Goal: Task Accomplishment & Management: Complete application form

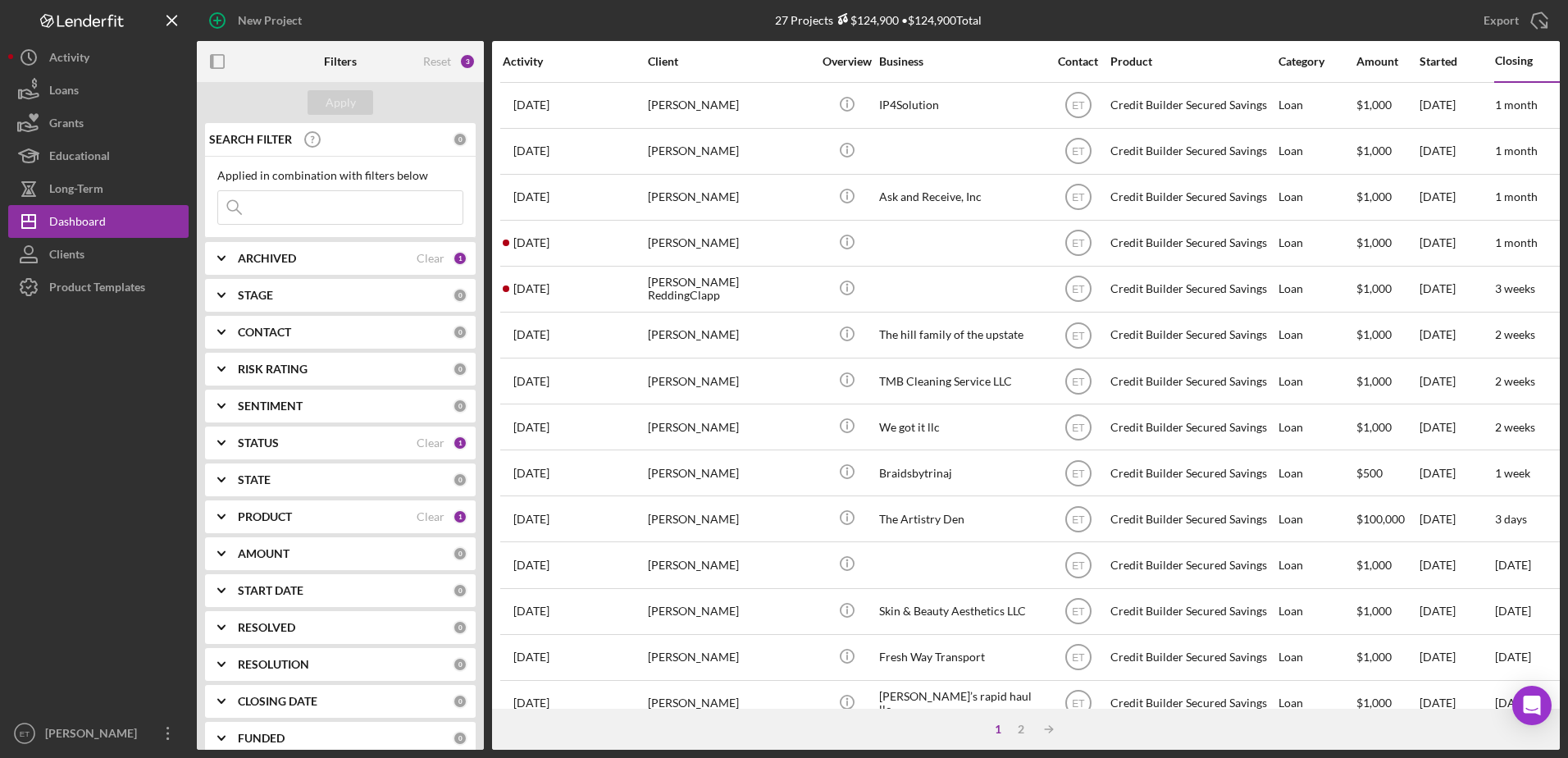
click at [290, 208] on input at bounding box center [341, 207] width 245 height 33
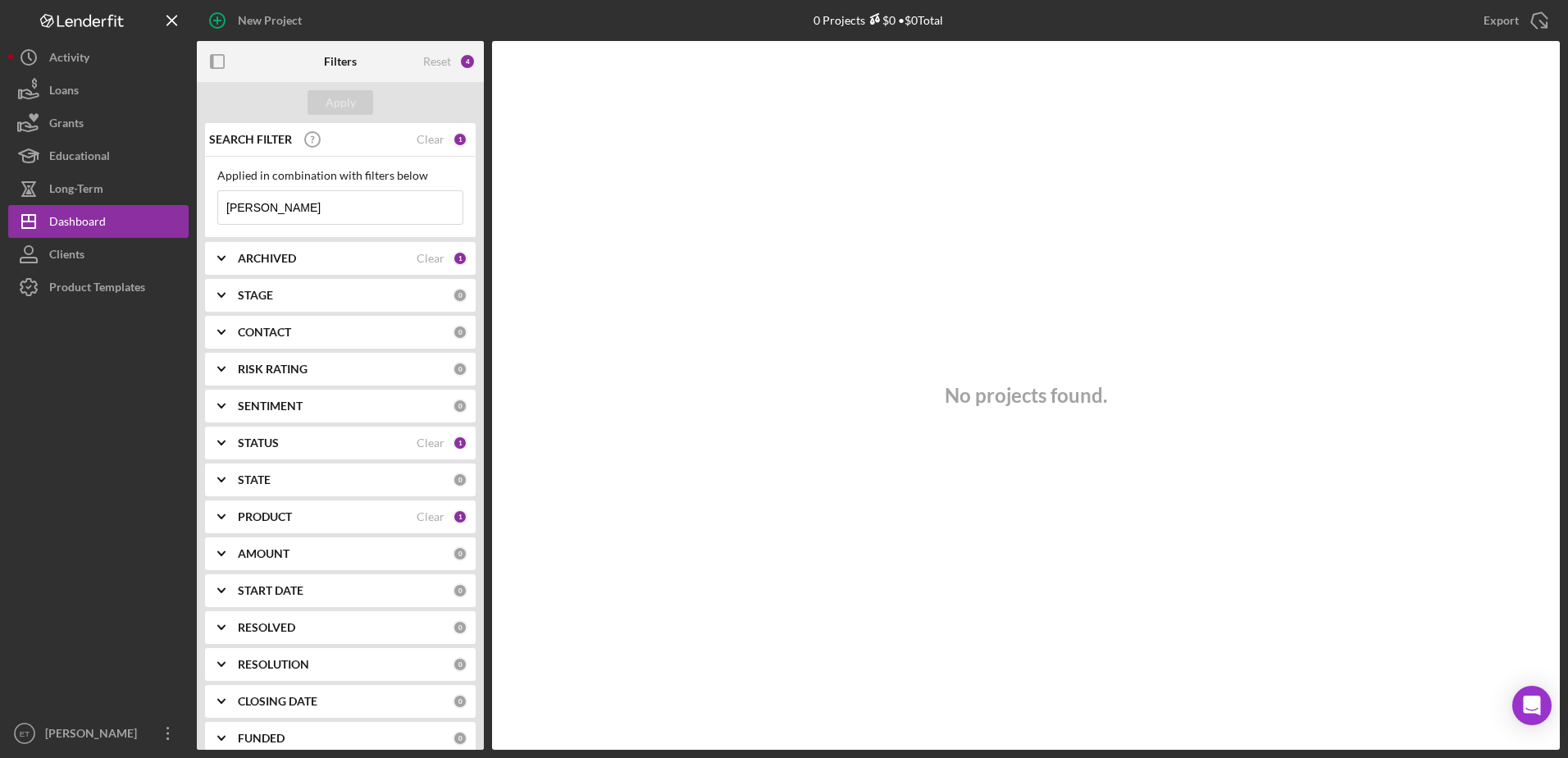
type input "[PERSON_NAME]"
click at [409, 518] on div "PRODUCT" at bounding box center [327, 517] width 179 height 13
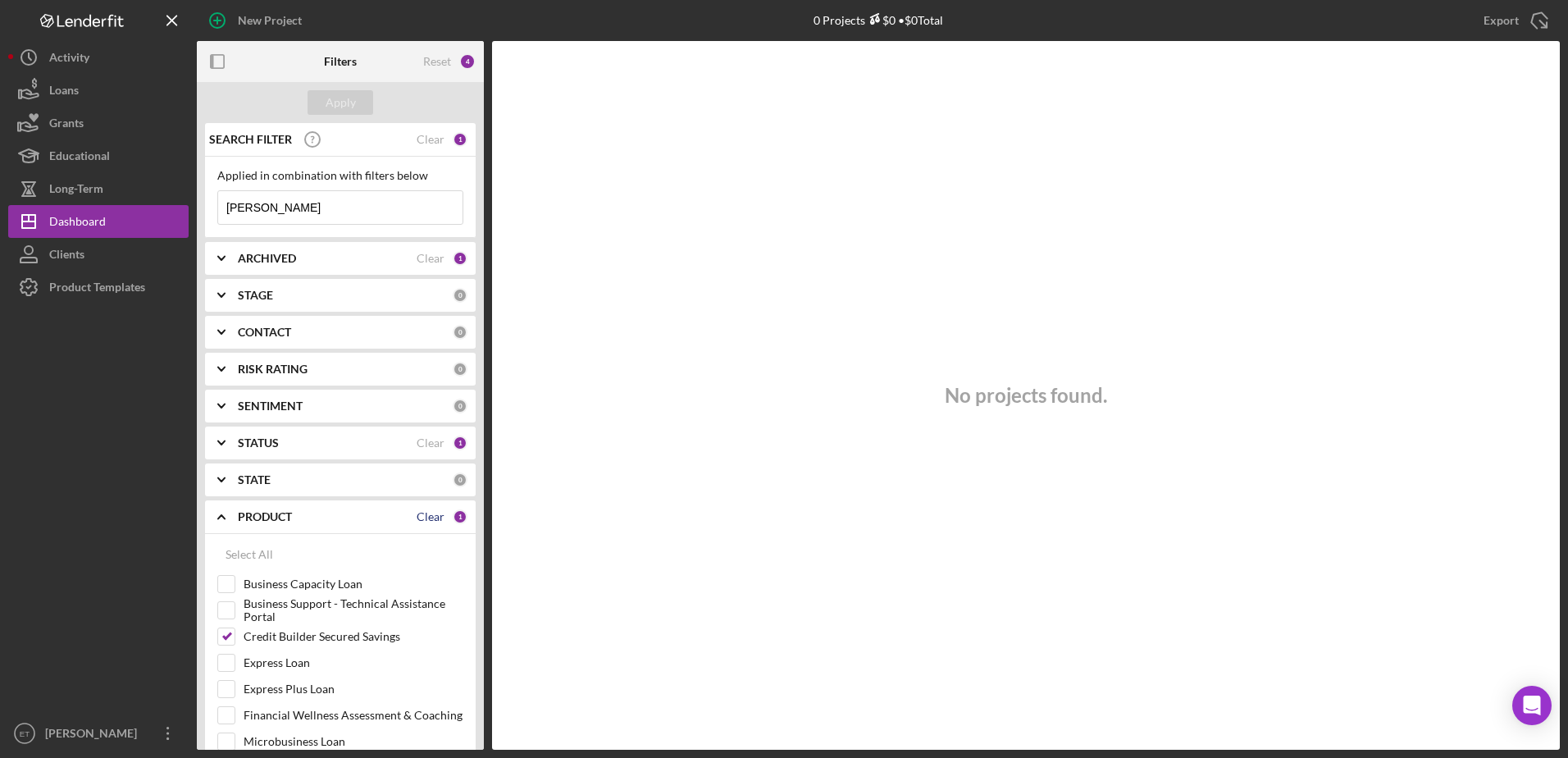
click at [429, 517] on div "Clear" at bounding box center [431, 517] width 28 height 13
checkbox input "false"
click at [347, 98] on div "Apply" at bounding box center [341, 102] width 31 height 25
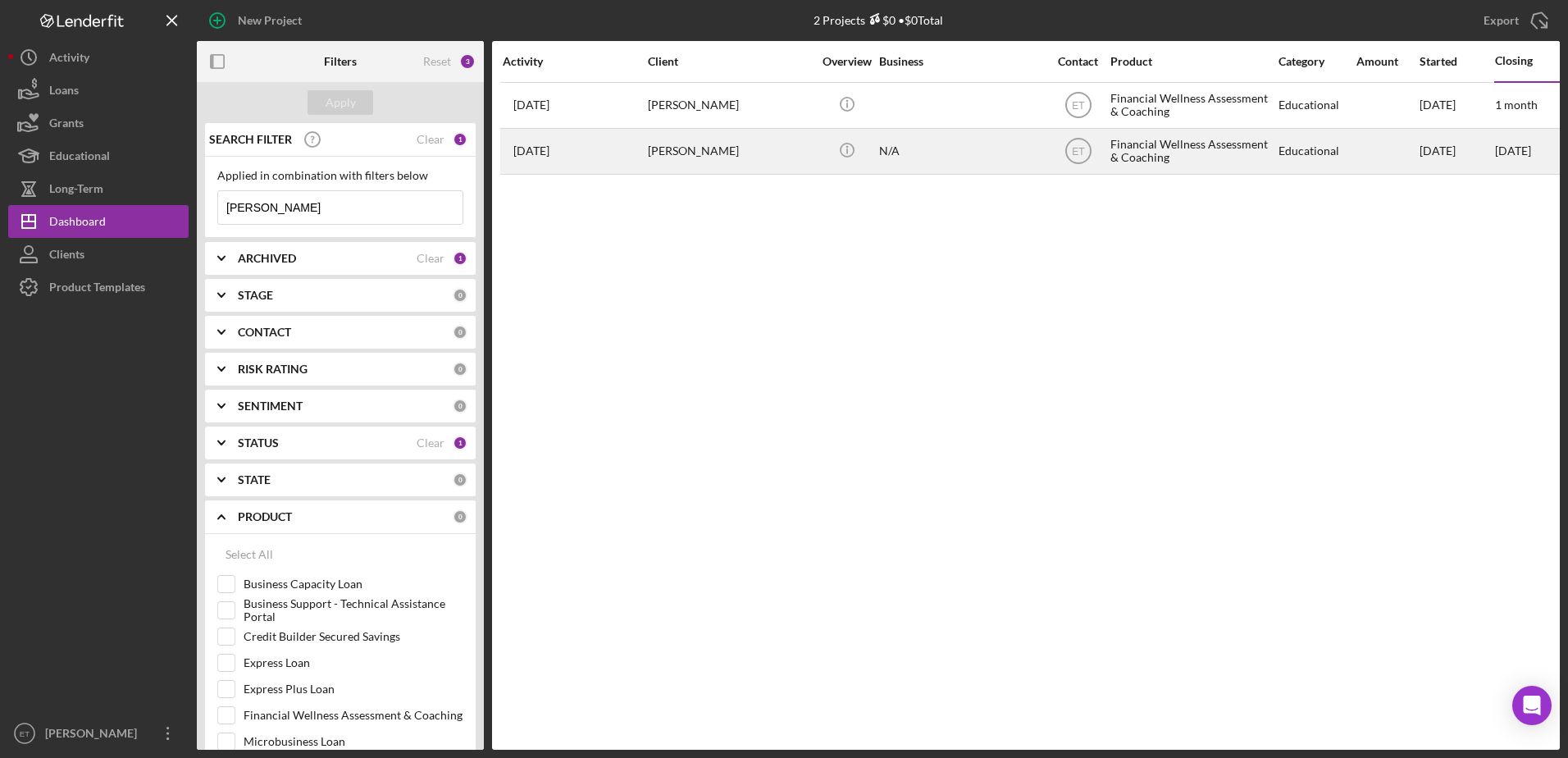
click at [990, 160] on div "N/A" at bounding box center [960, 151] width 164 height 44
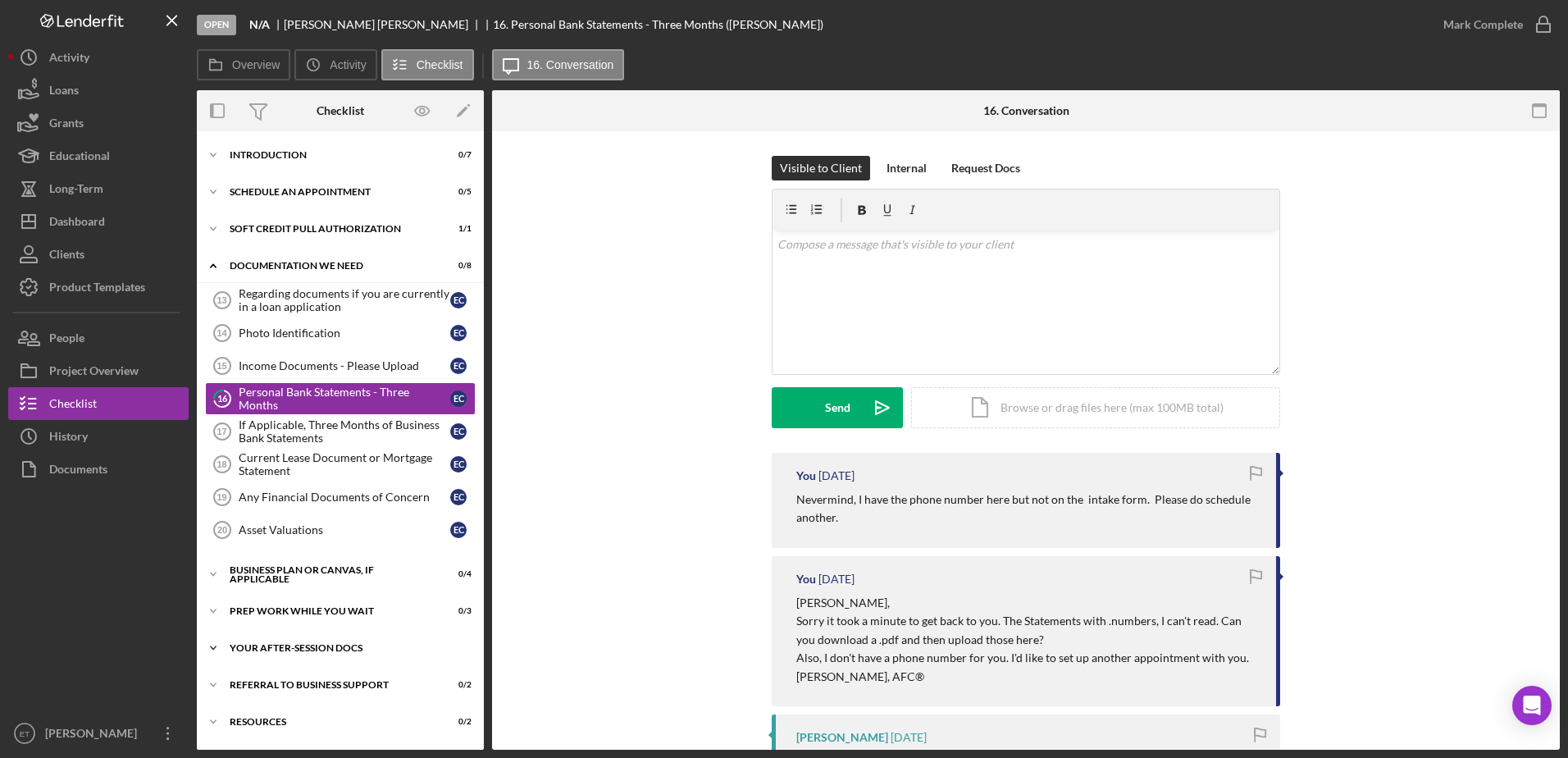
click at [329, 651] on div "Your After-Session Docs" at bounding box center [346, 648] width 234 height 10
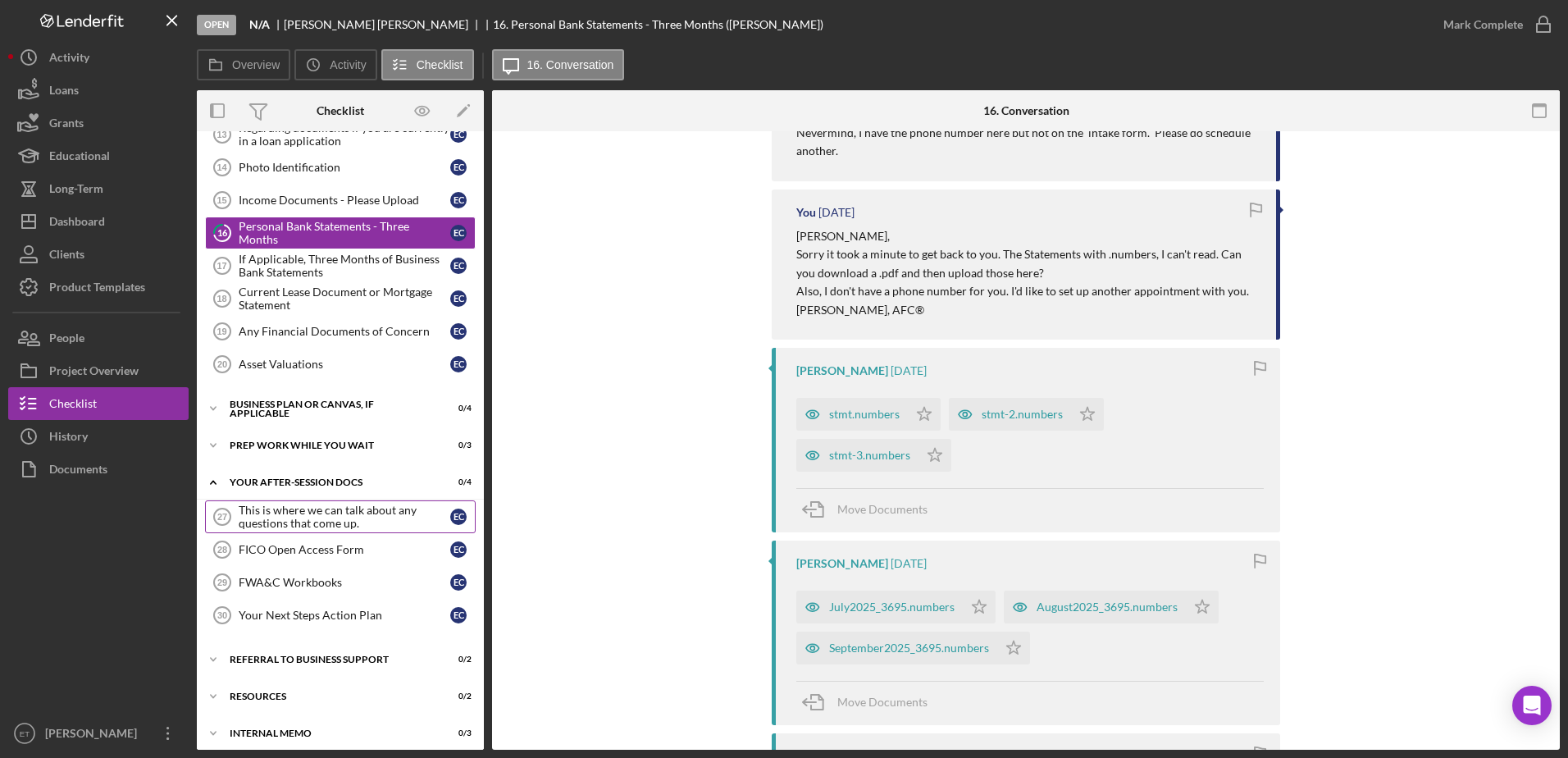
scroll to position [174, 0]
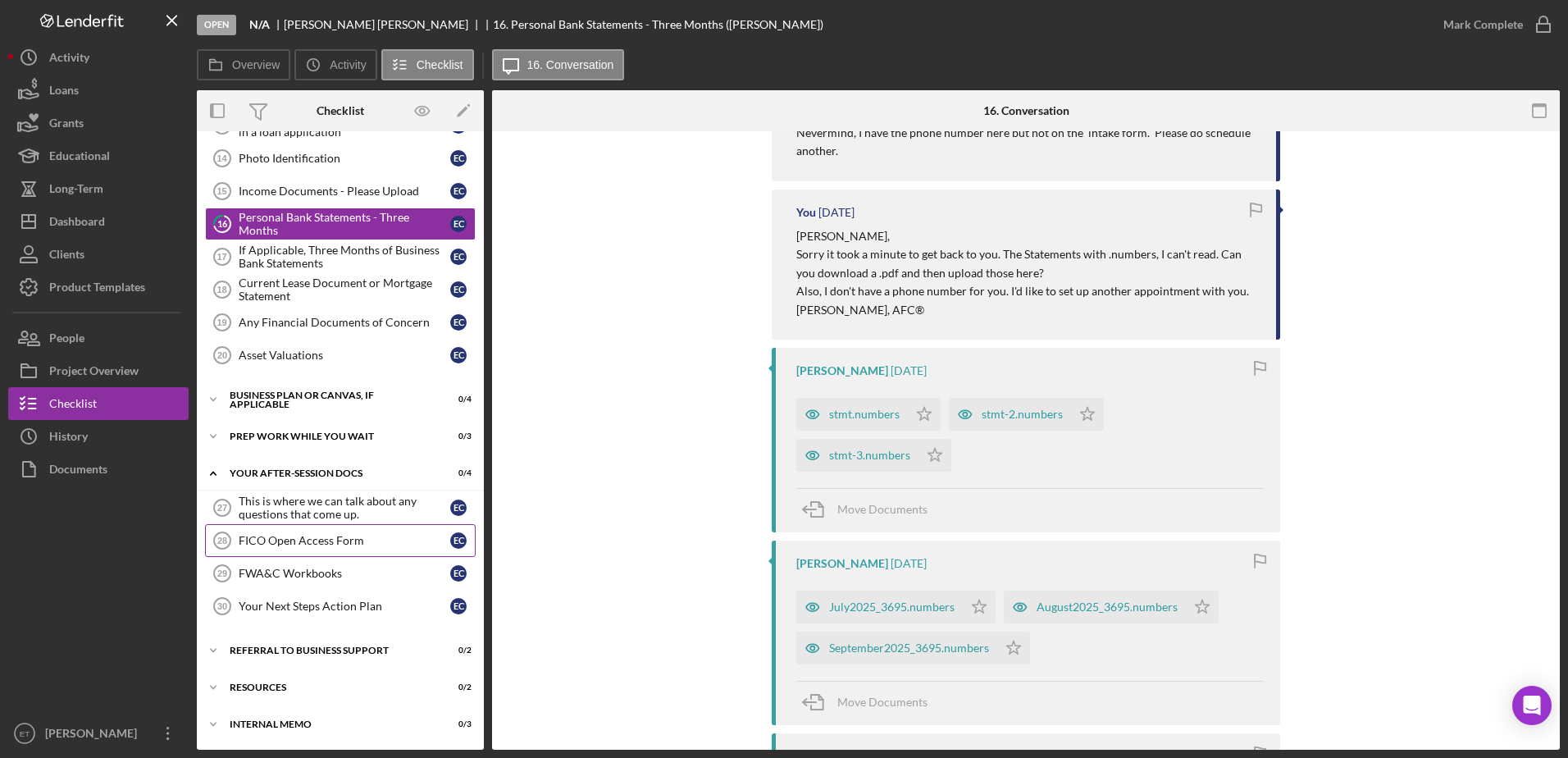
click at [319, 539] on div "FICO Open Access Form" at bounding box center [345, 541] width 212 height 13
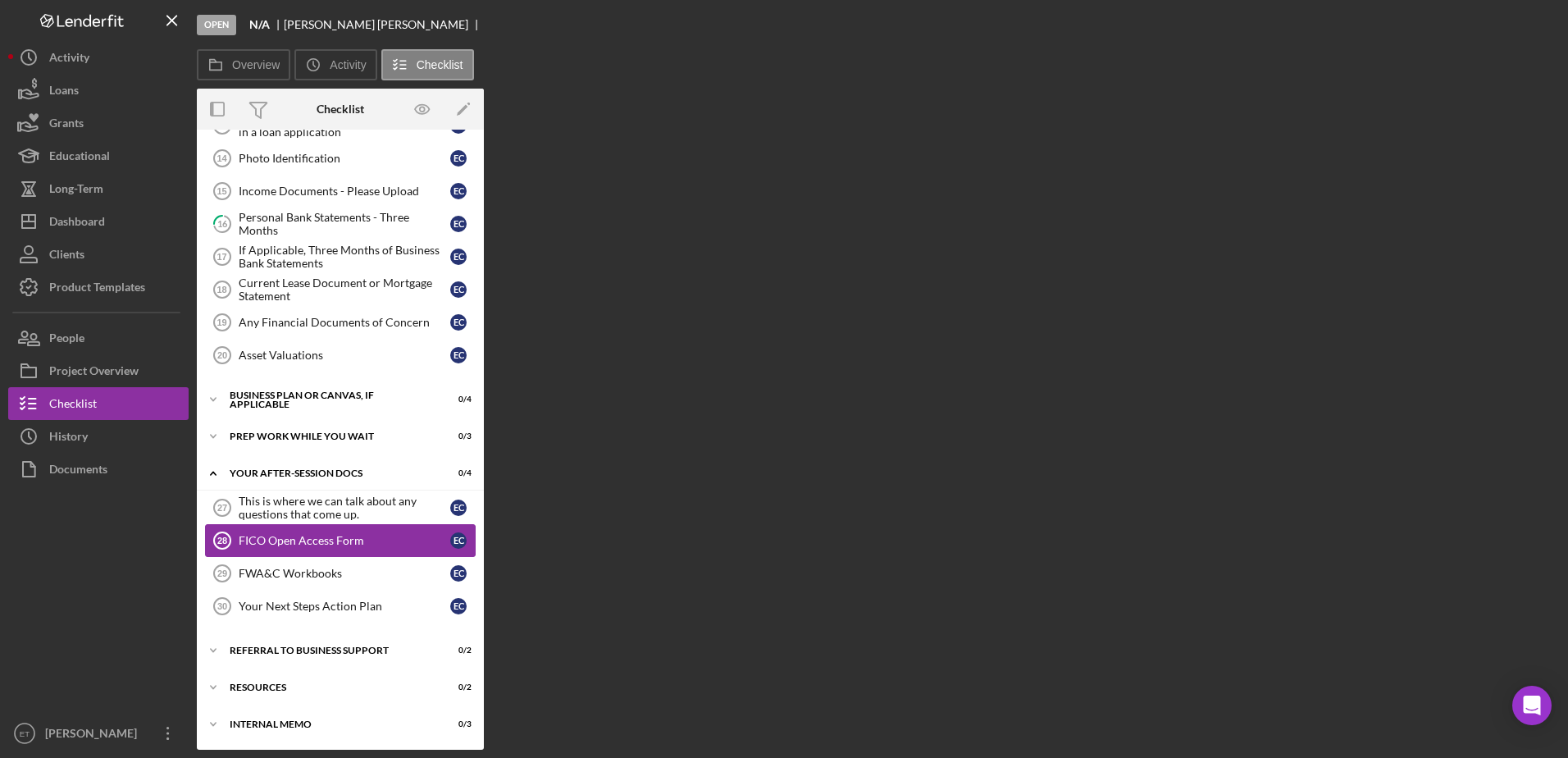
scroll to position [174, 0]
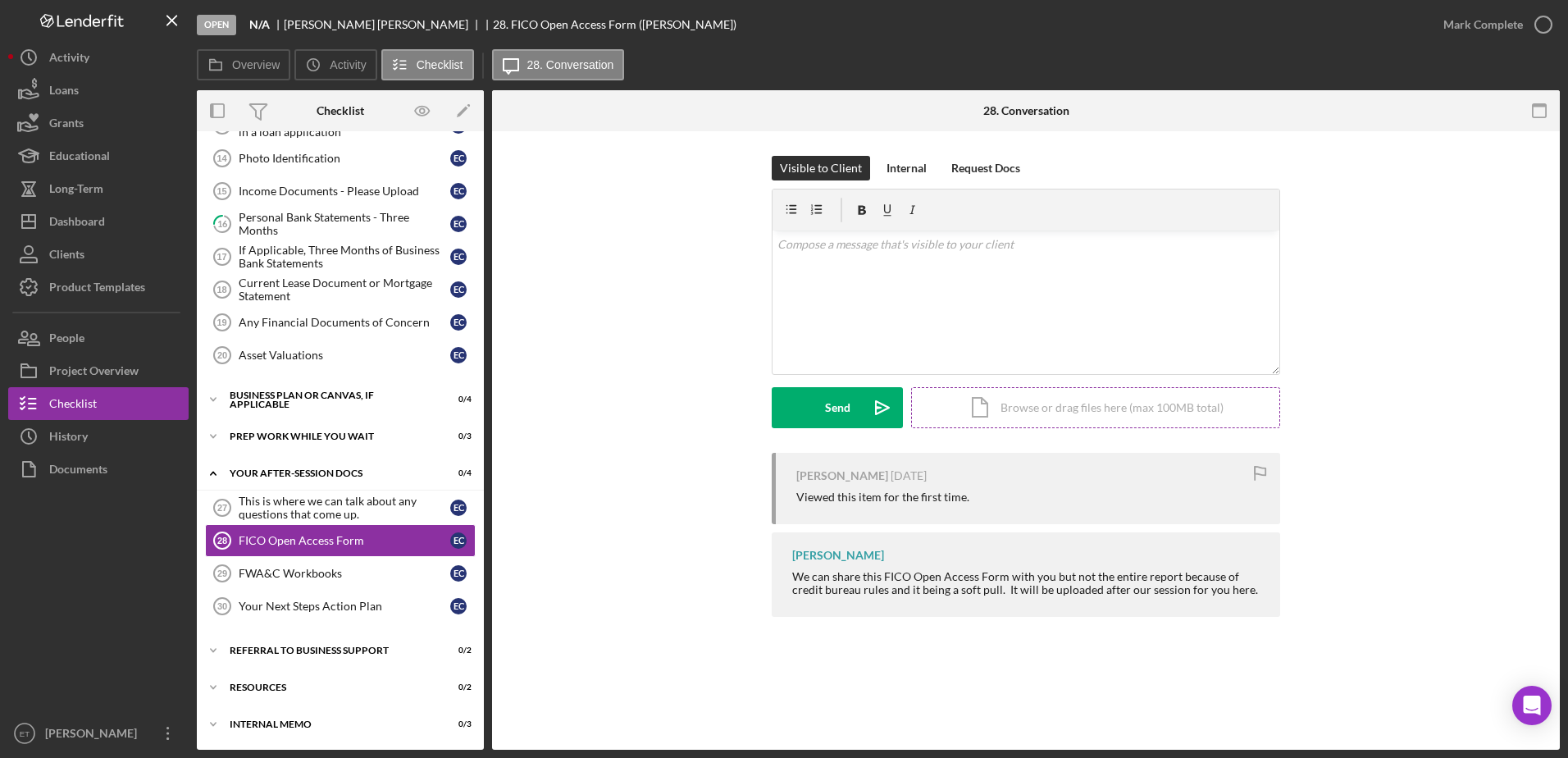
click at [1085, 408] on div "Icon/Document Browse or drag files here (max 100MB total) Tap to choose files o…" at bounding box center [1095, 408] width 369 height 41
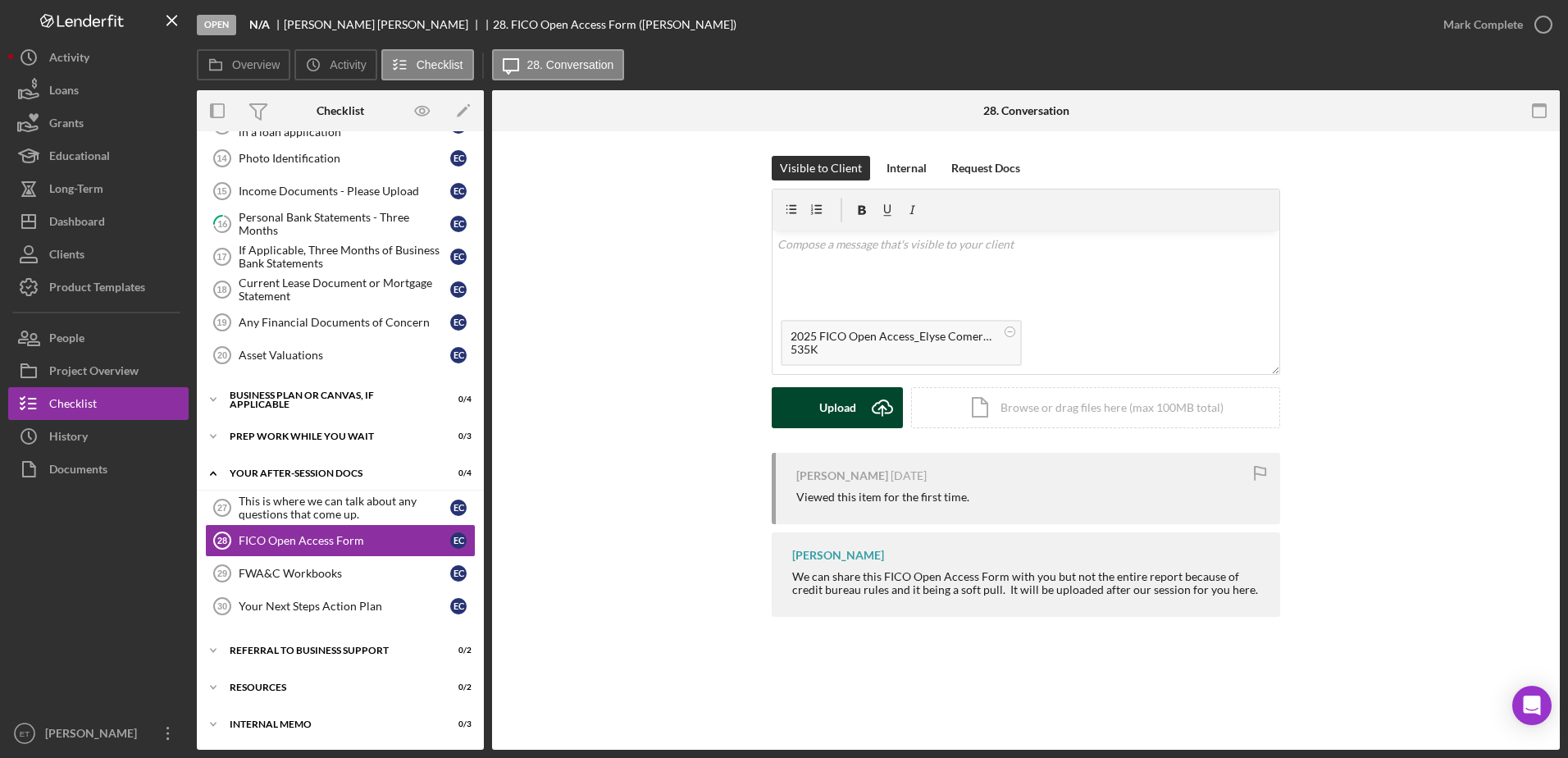
click at [830, 421] on div "Upload" at bounding box center [837, 408] width 37 height 41
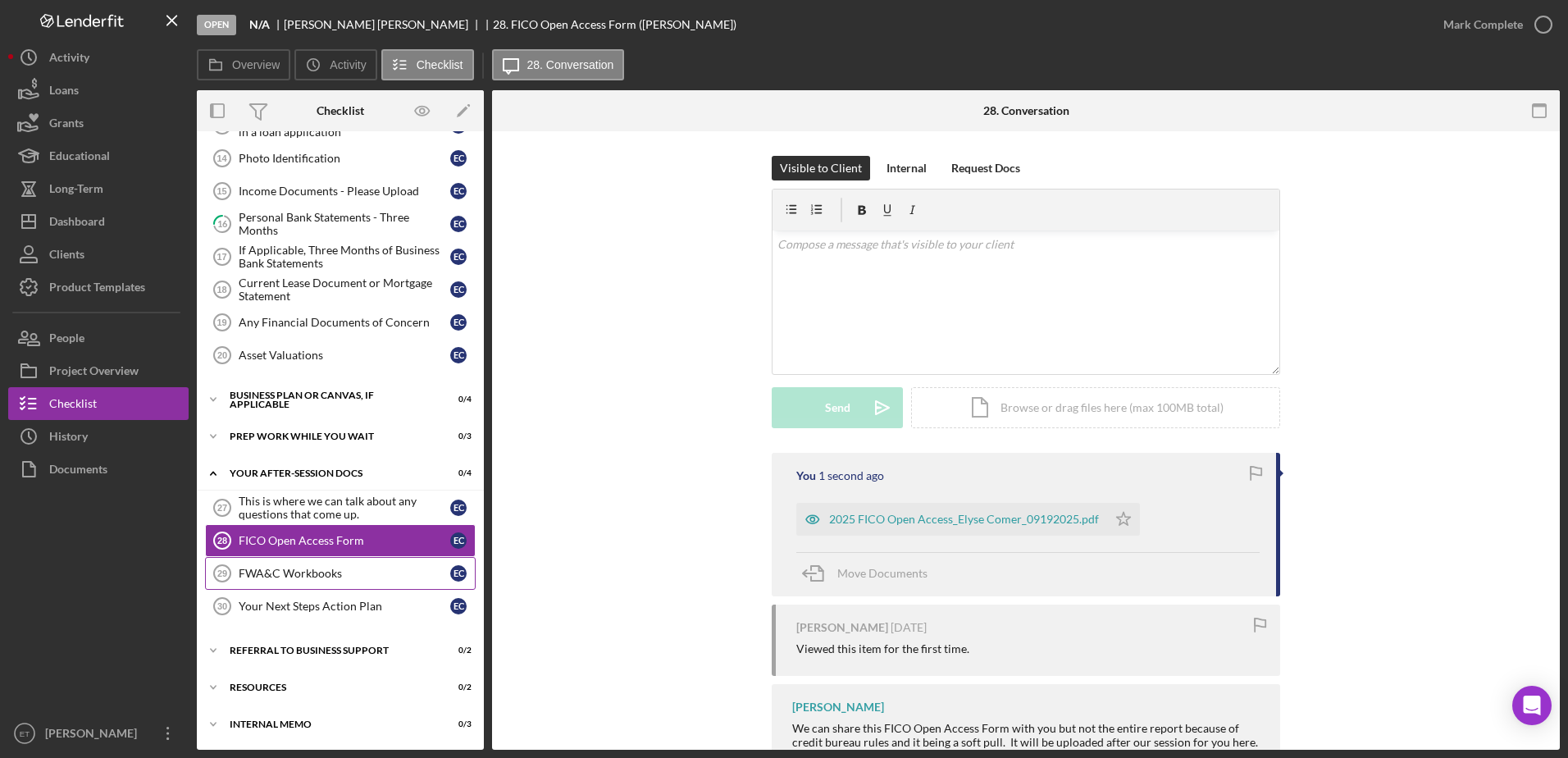
click at [282, 574] on div "FWA&C Workbooks" at bounding box center [345, 573] width 212 height 13
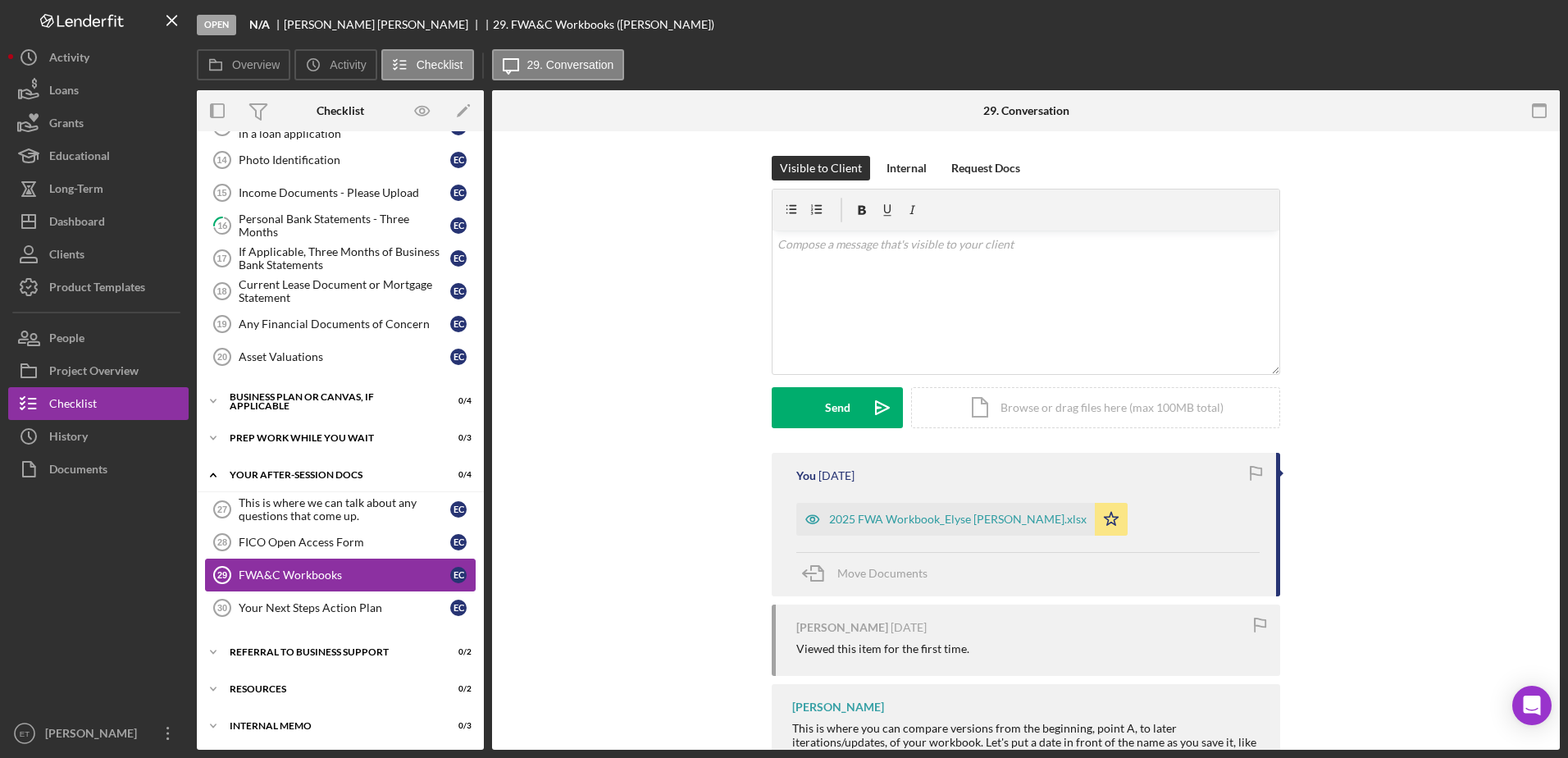
scroll to position [174, 0]
click at [1114, 407] on div "Icon/Document Browse or drag files here (max 100MB total) Tap to choose files o…" at bounding box center [1095, 408] width 369 height 41
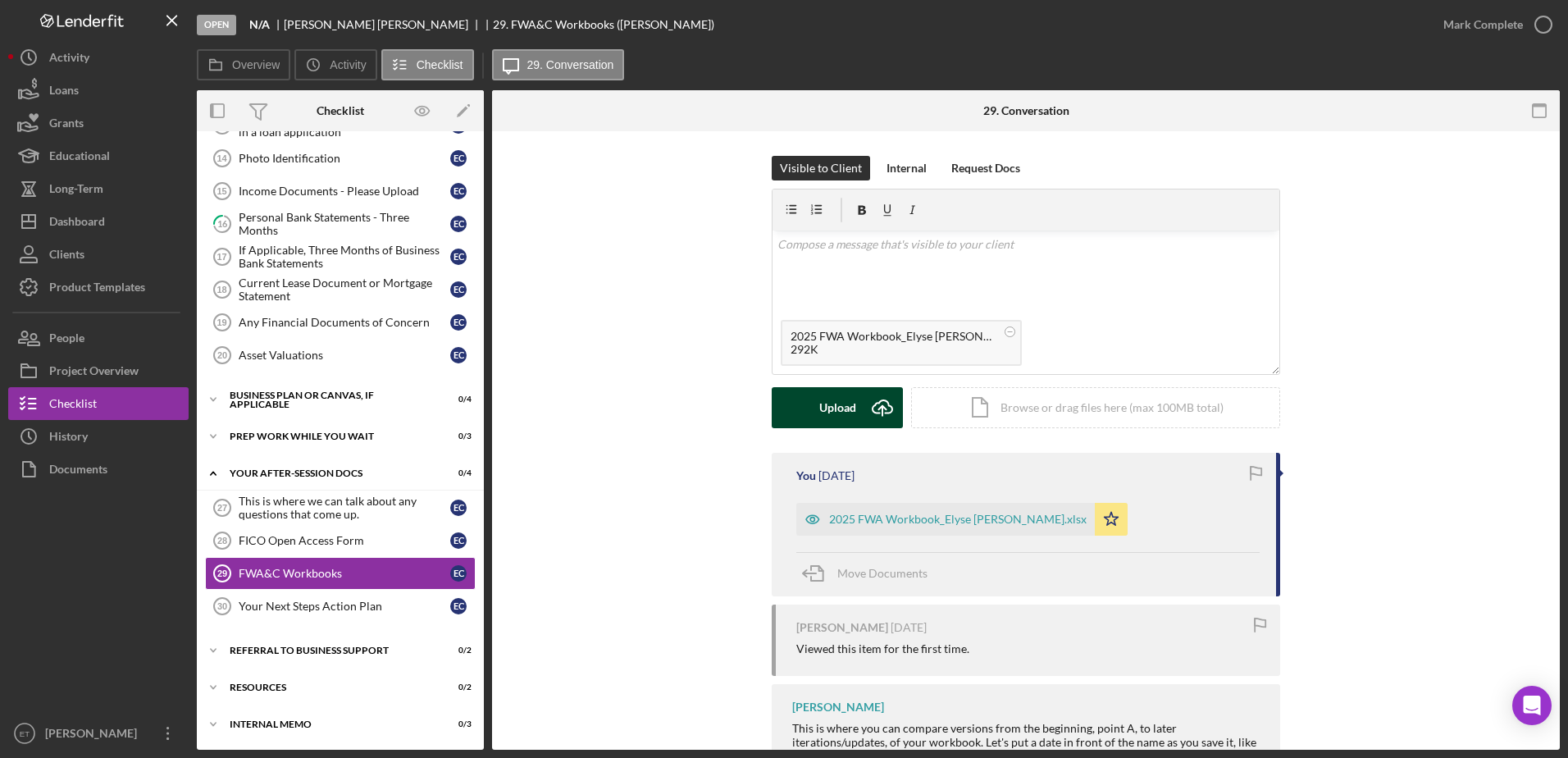
click at [836, 409] on div "Upload" at bounding box center [837, 408] width 37 height 41
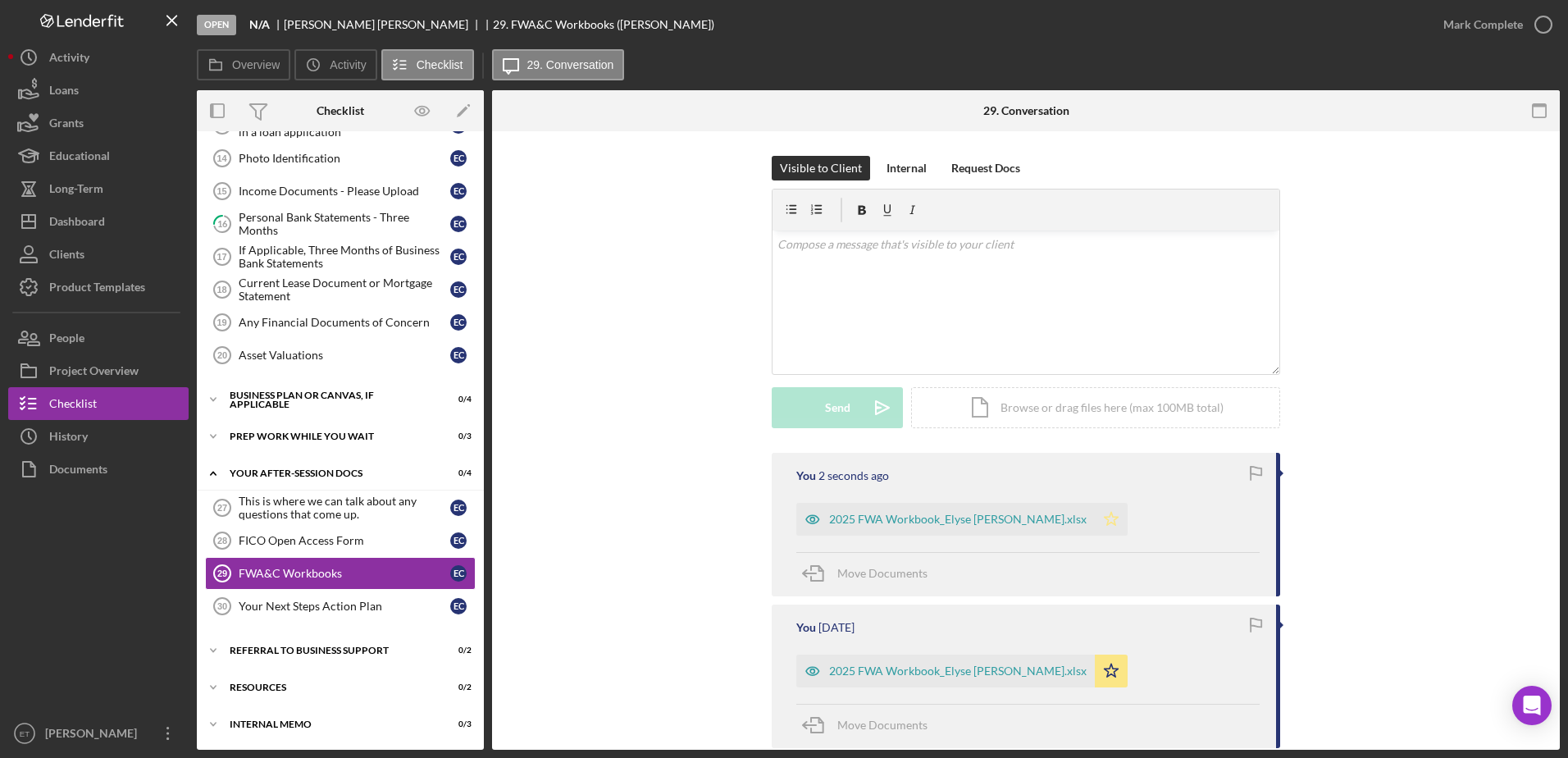
click at [1094, 524] on icon "Icon/Star" at bounding box center [1111, 519] width 33 height 33
click at [1094, 675] on icon "Icon/Star" at bounding box center [1111, 671] width 33 height 33
click at [803, 668] on icon "button" at bounding box center [813, 671] width 33 height 33
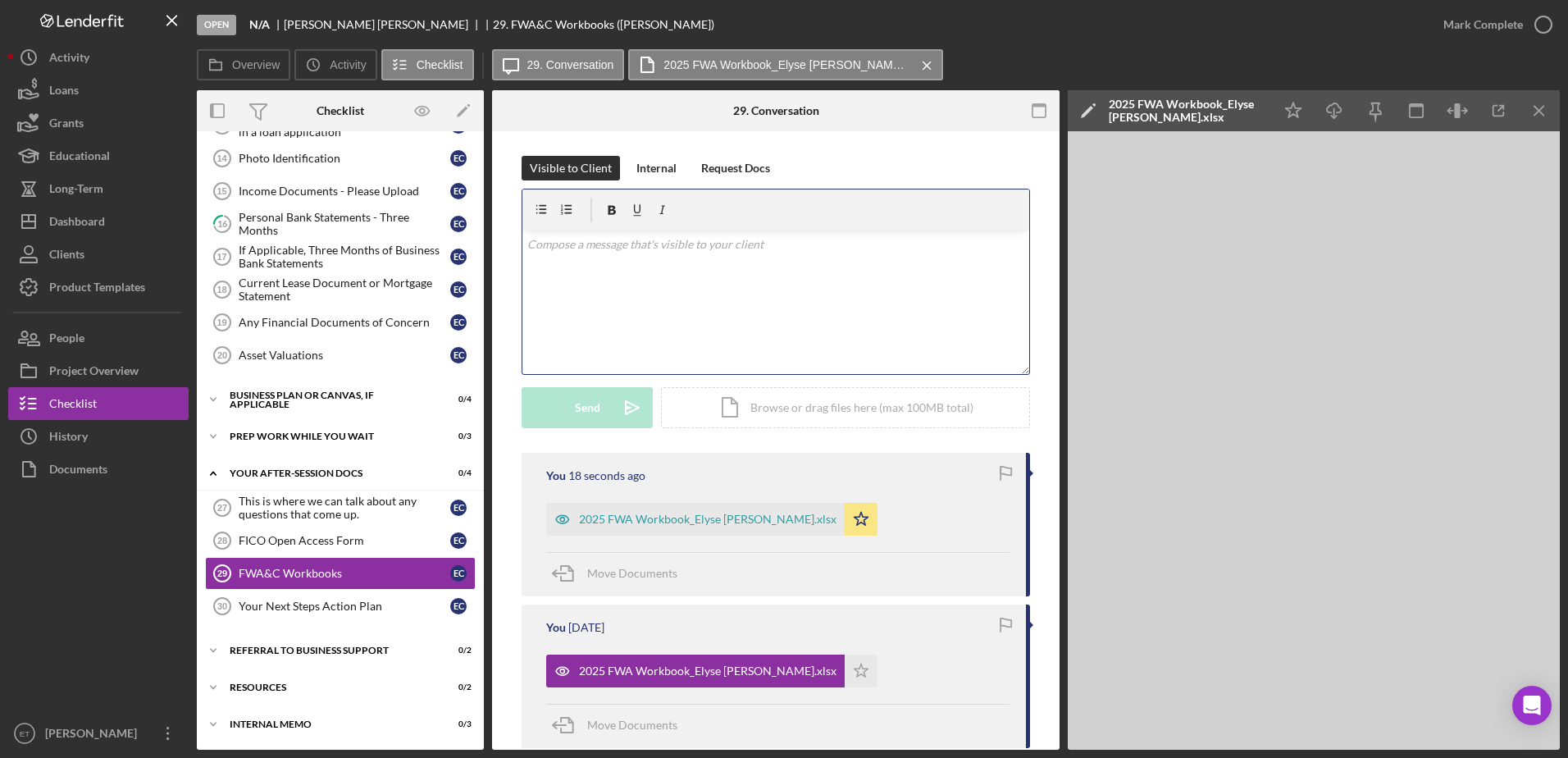
click at [832, 256] on div "v Color teal Color pink Remove color Add row above Add row below Add column bef…" at bounding box center [775, 303] width 507 height 144
click at [672, 289] on div "v Color teal Color pink Remove color Add row above Add row below Add column bef…" at bounding box center [775, 303] width 507 height 144
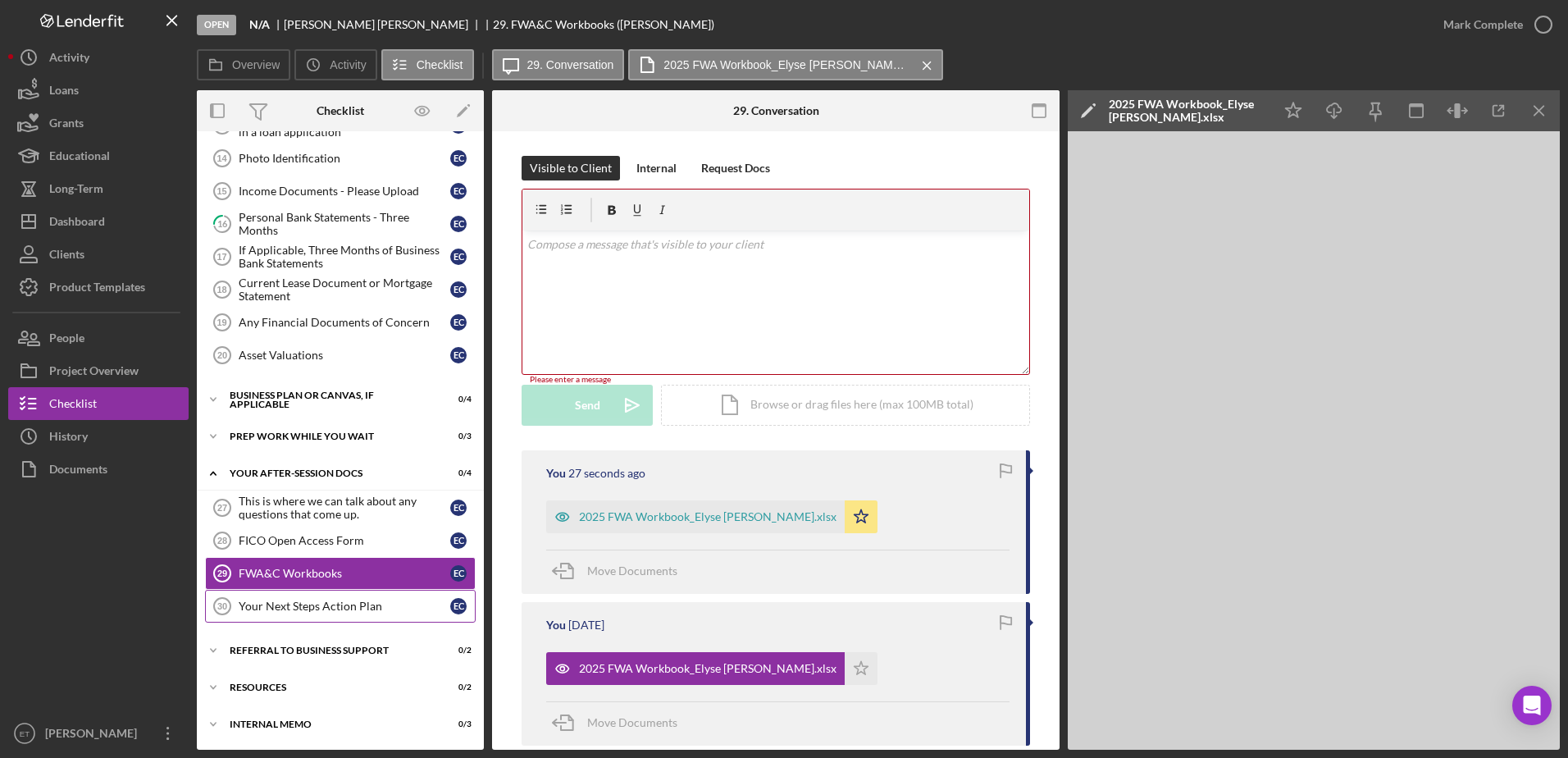
click at [284, 601] on div "Your Next Steps Action Plan" at bounding box center [345, 606] width 212 height 13
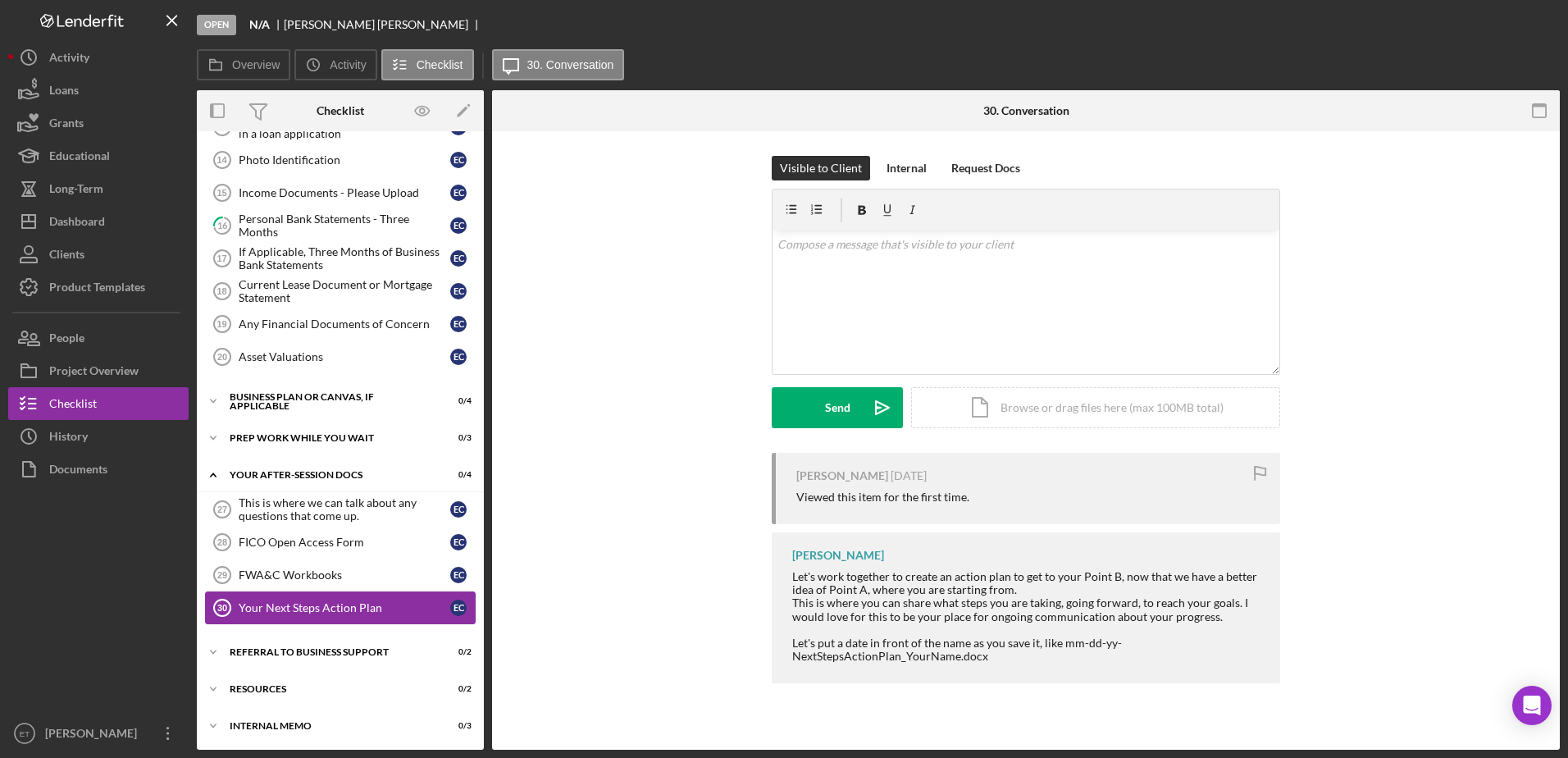
scroll to position [174, 0]
click at [839, 292] on div "v Color teal Color pink Remove color Add row above Add row below Add column bef…" at bounding box center [1025, 303] width 507 height 144
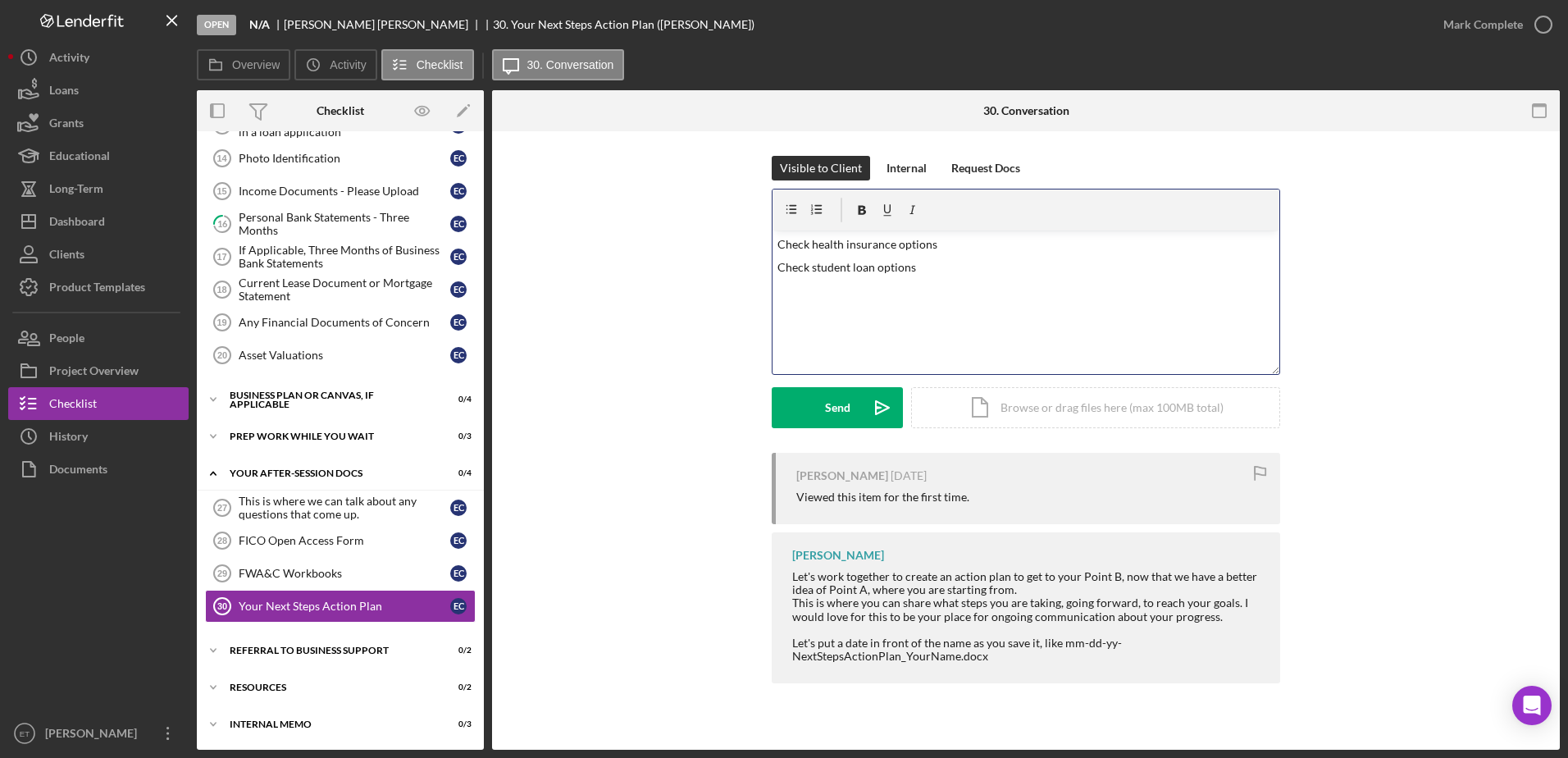
click at [960, 238] on p "Check health insurance options" at bounding box center [1026, 245] width 498 height 18
click at [793, 297] on div "v Color teal Color pink Remove color Add row above Add row below Add column bef…" at bounding box center [1025, 303] width 507 height 144
click at [939, 268] on p "Check student loan options" at bounding box center [1026, 267] width 498 height 18
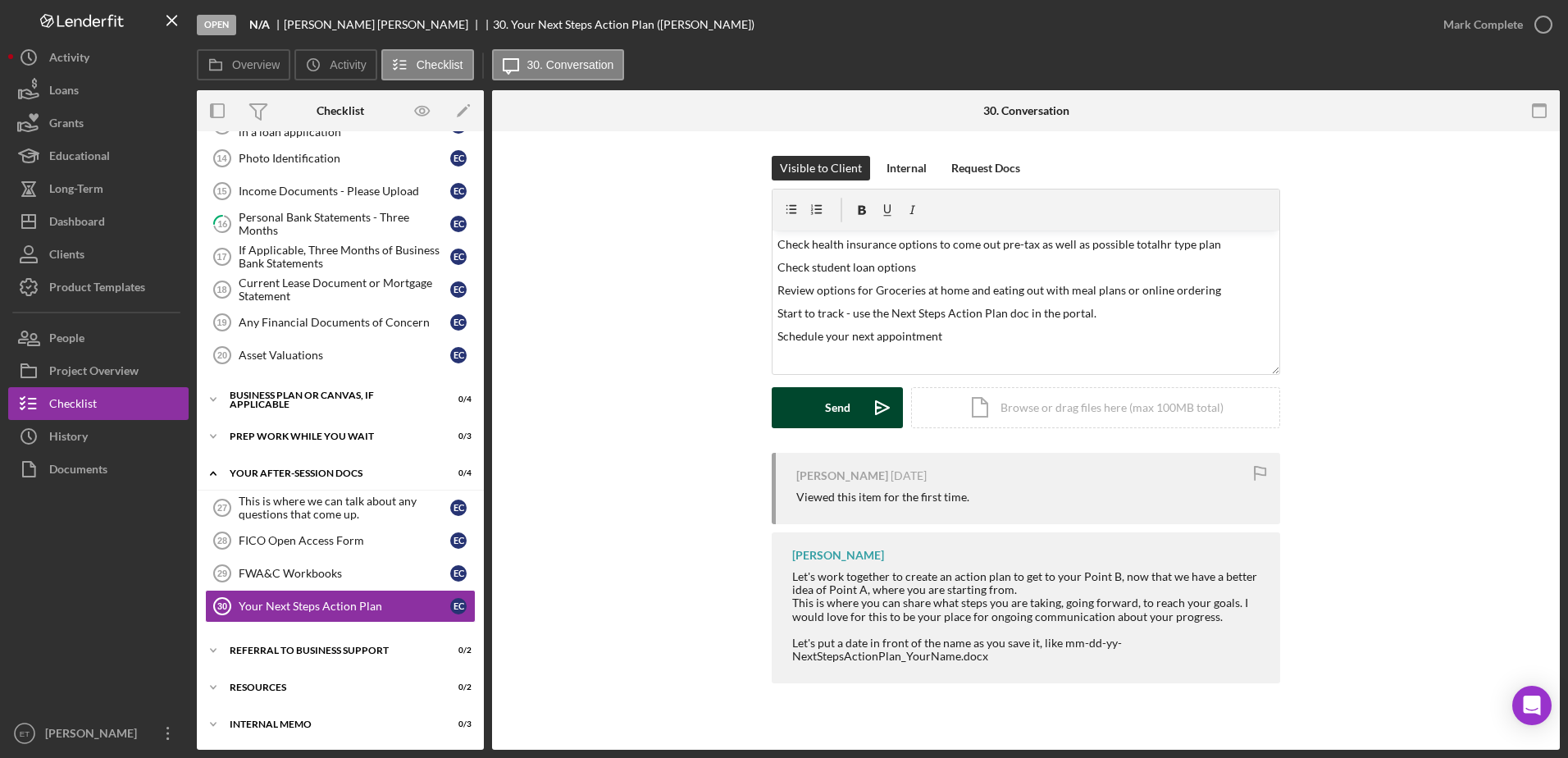
click at [846, 407] on div "Send" at bounding box center [837, 408] width 26 height 41
